Goal: Task Accomplishment & Management: Use online tool/utility

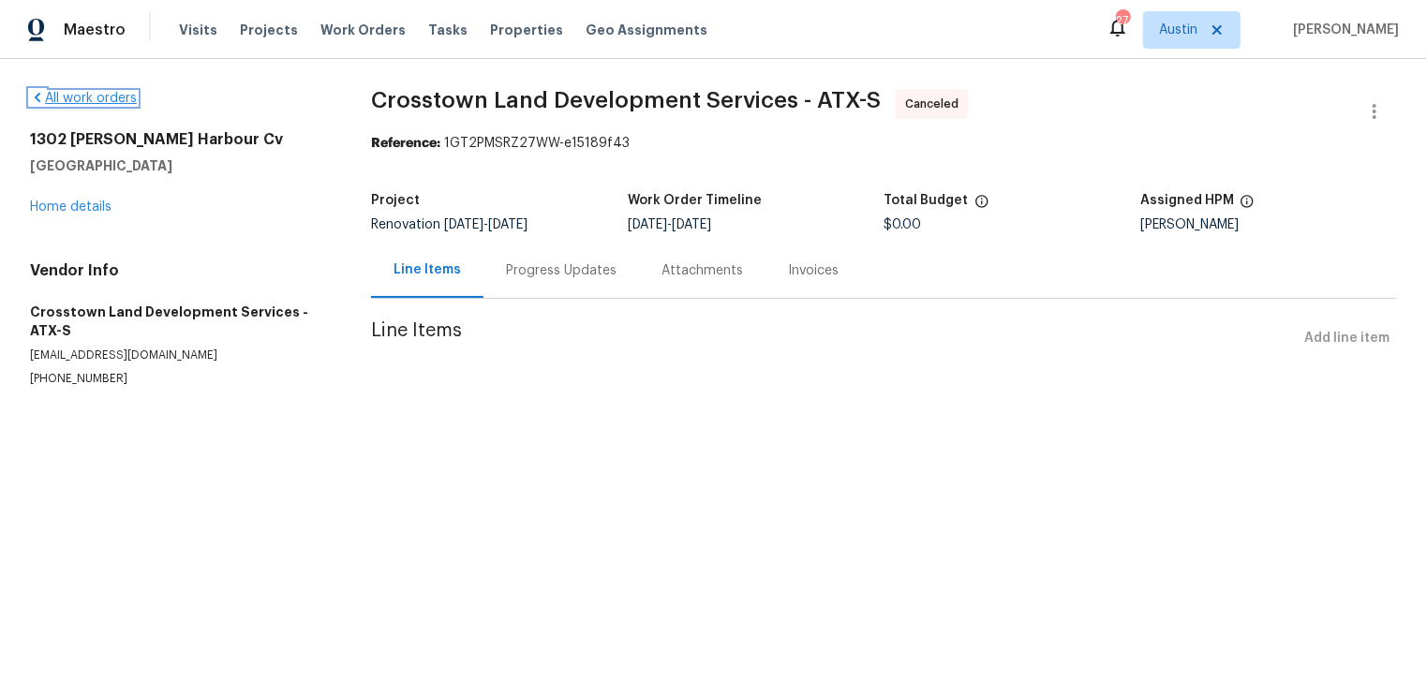
click at [80, 103] on link "All work orders" at bounding box center [83, 98] width 107 height 13
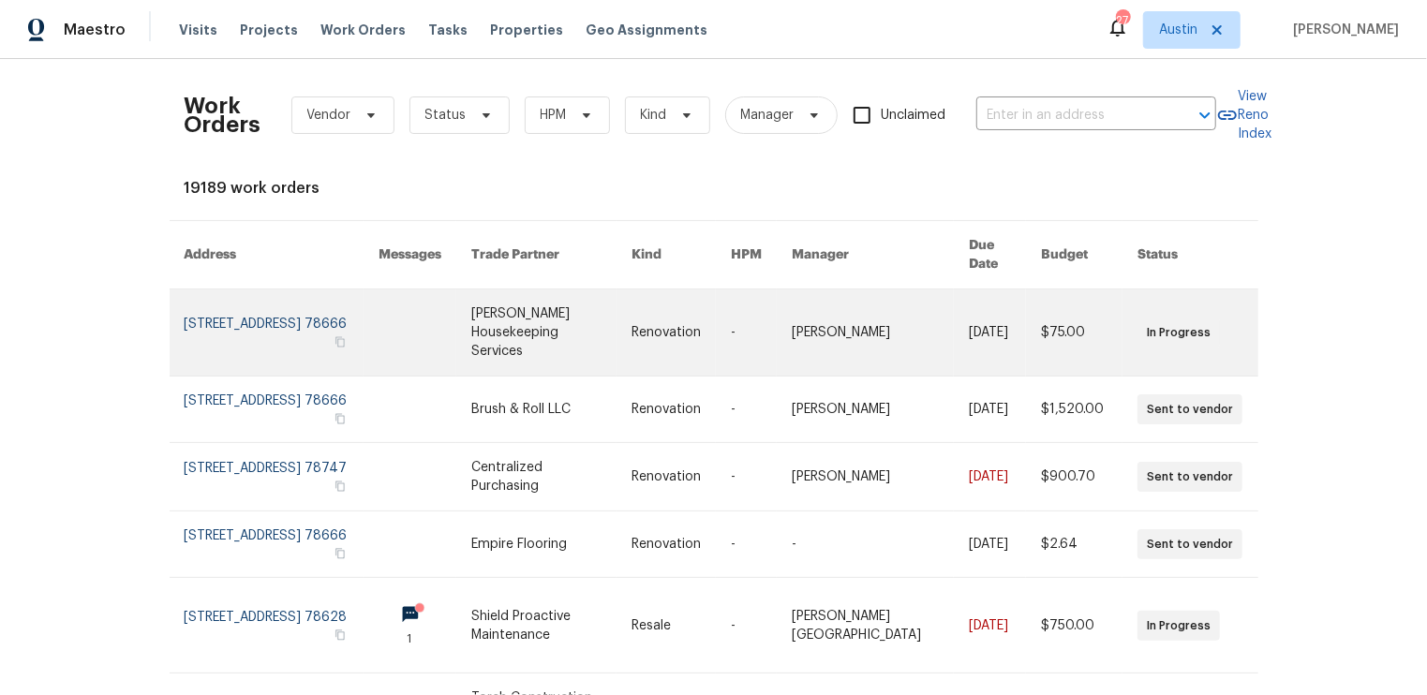
click at [254, 303] on link at bounding box center [282, 332] width 194 height 86
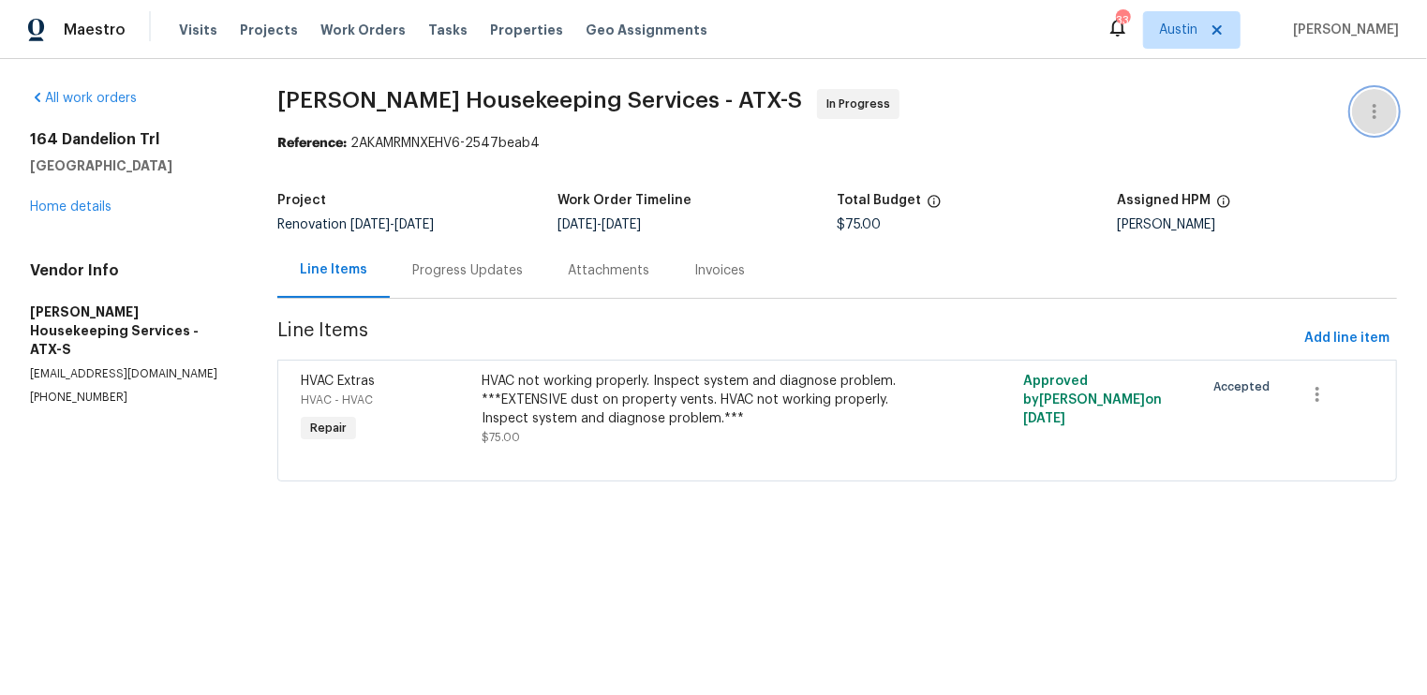
click at [1383, 117] on icon "button" at bounding box center [1374, 111] width 22 height 22
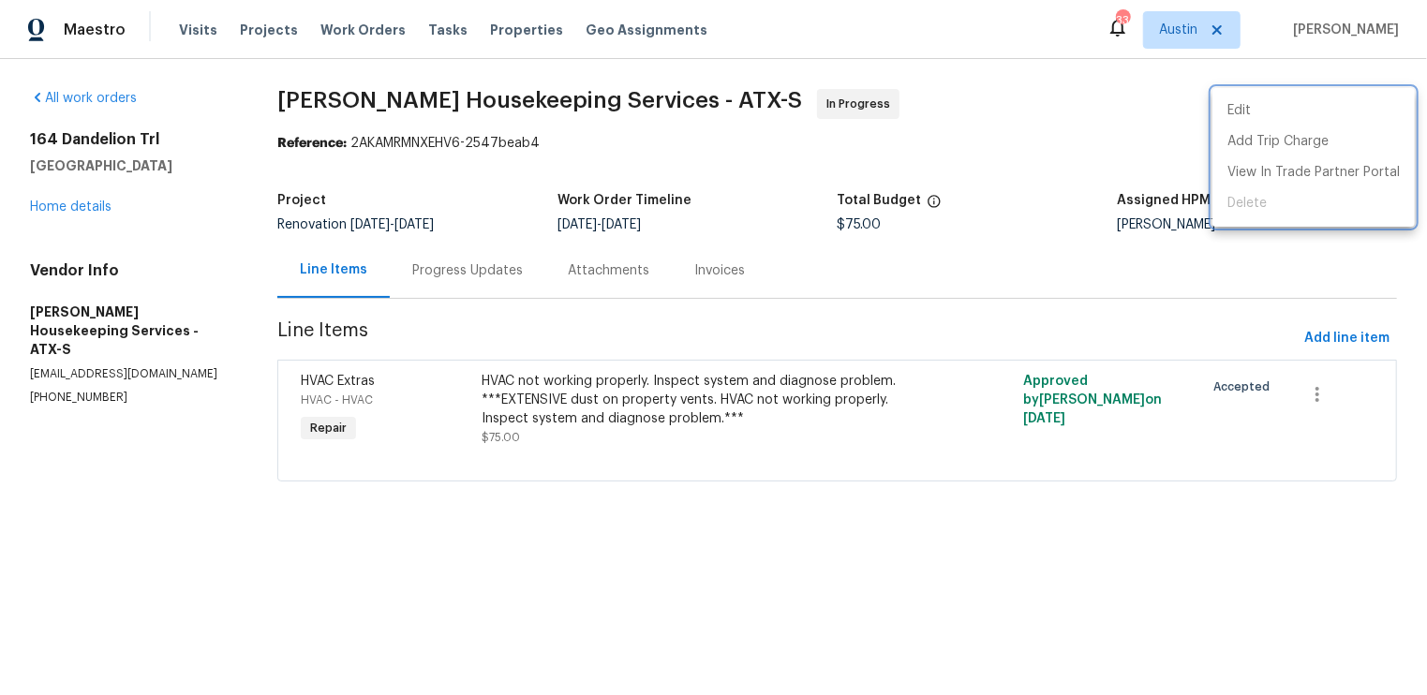
click at [1008, 112] on div at bounding box center [713, 347] width 1427 height 695
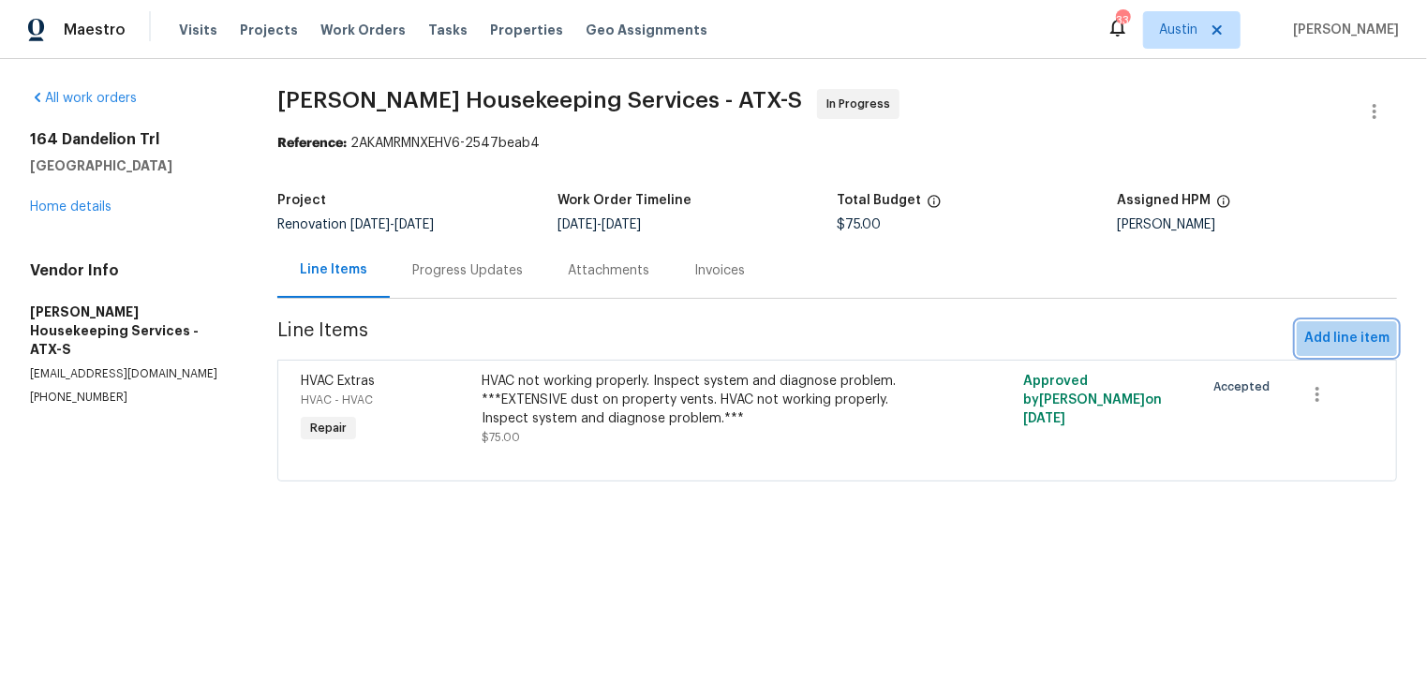
click at [1352, 346] on span "Add line item" at bounding box center [1346, 338] width 85 height 23
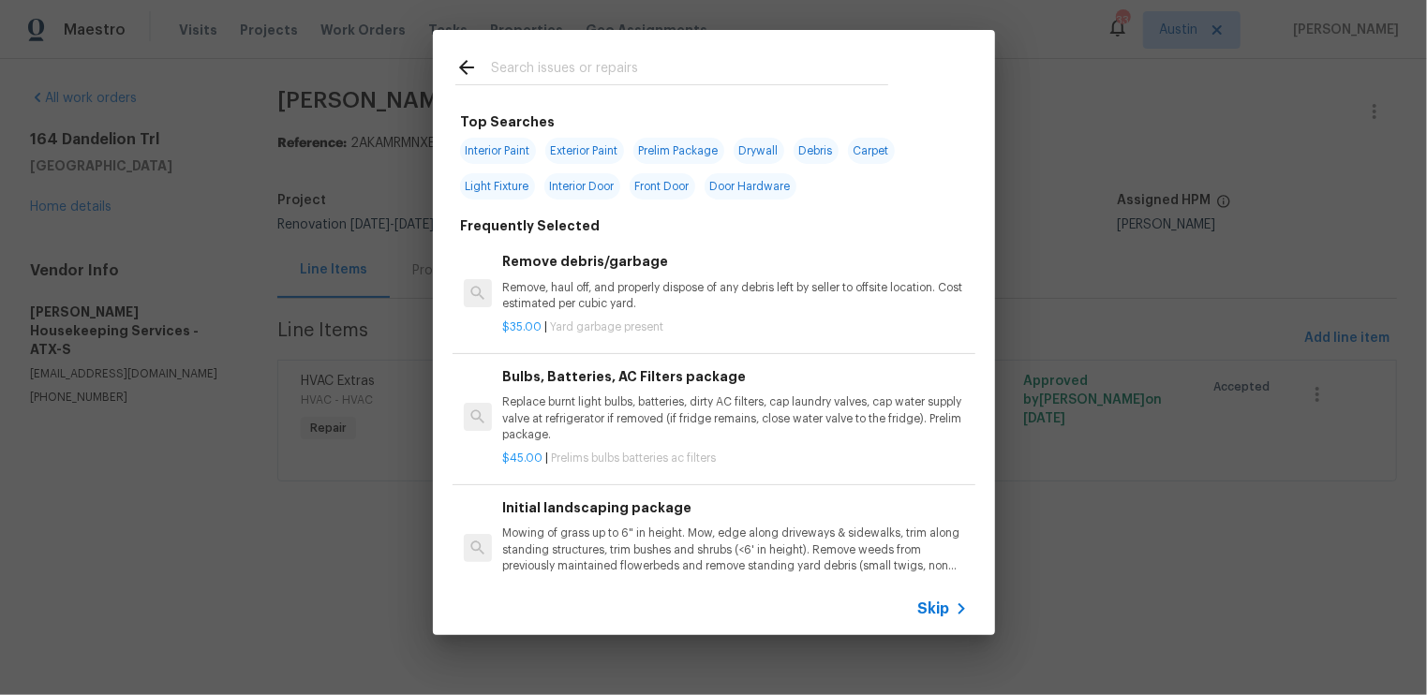
click at [643, 67] on input "text" at bounding box center [689, 70] width 397 height 28
type input "floor vent"
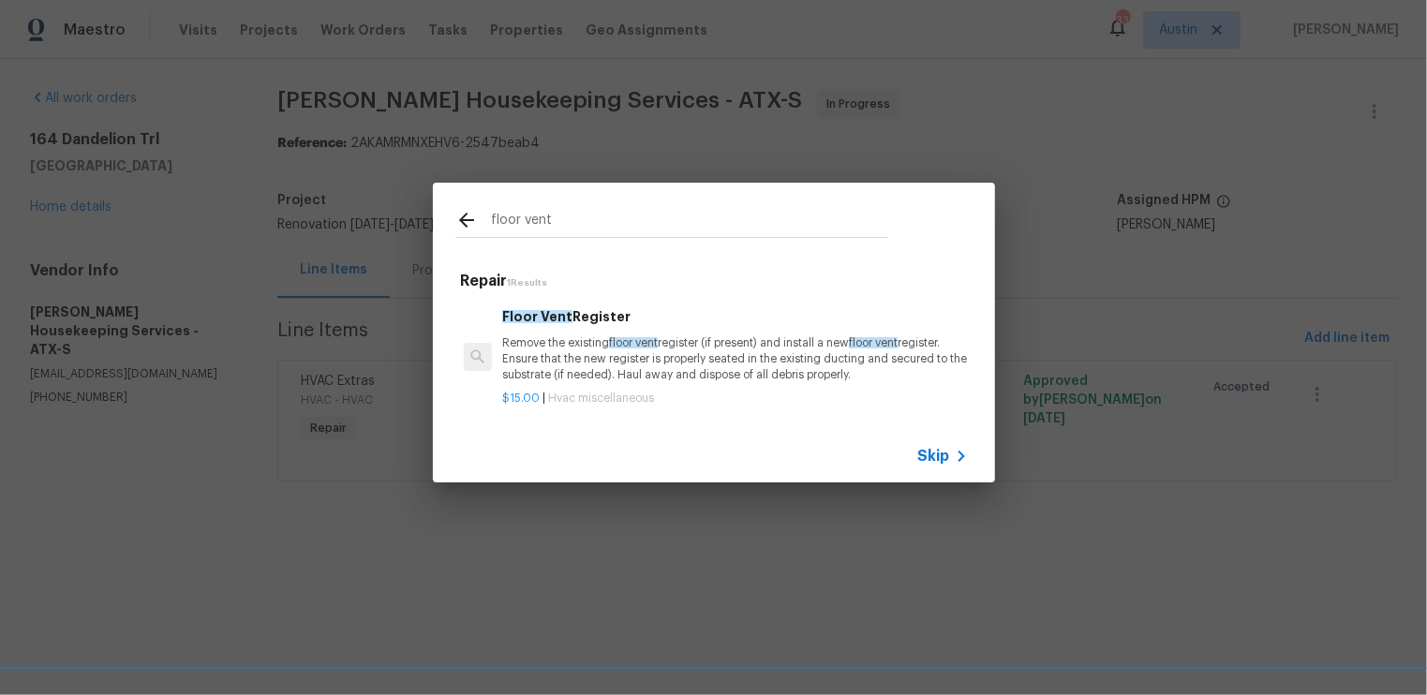
click at [460, 222] on icon at bounding box center [466, 220] width 22 height 22
